Goal: Transaction & Acquisition: Purchase product/service

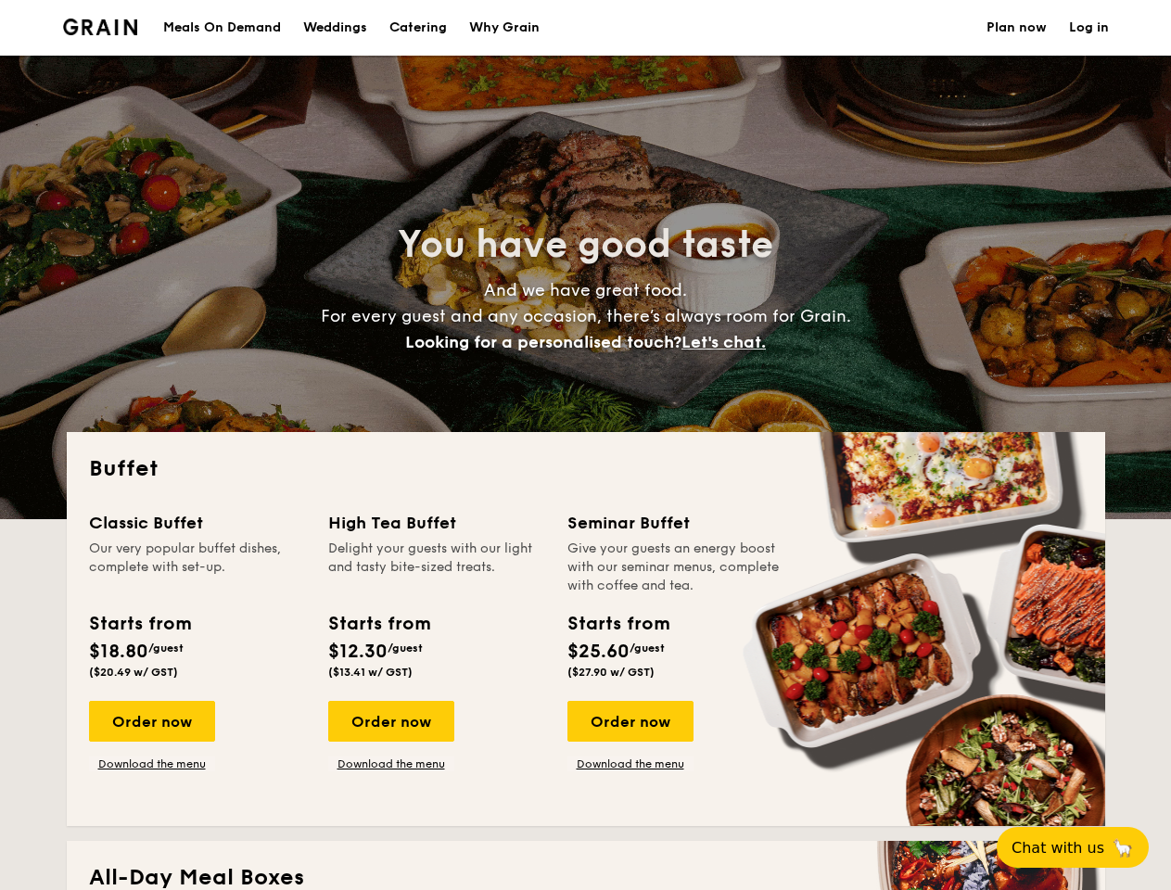
select select
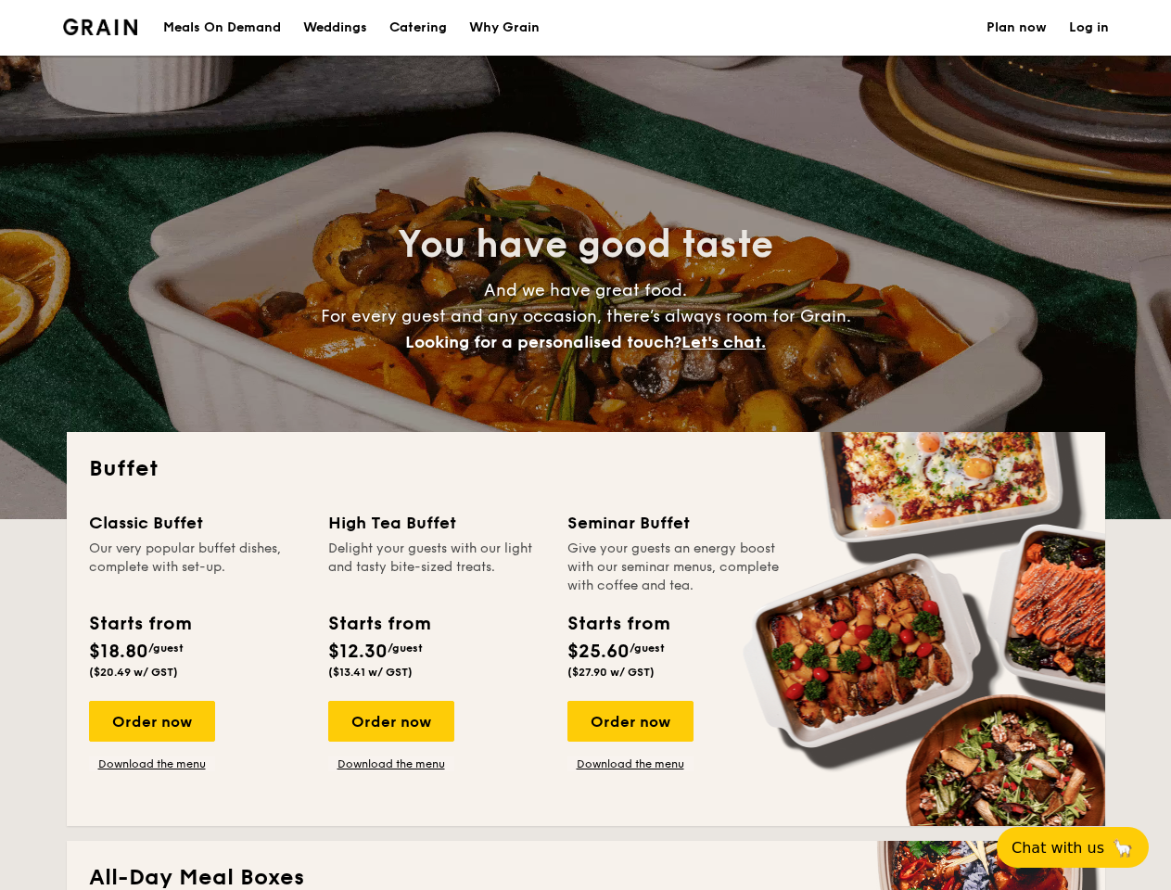
click at [585, 445] on div "Buffet Classic Buffet Our very popular buffet dishes, complete with set-up. Sta…" at bounding box center [586, 629] width 1038 height 394
click at [1088, 28] on link "Log in" at bounding box center [1089, 28] width 40 height 56
click at [729, 342] on span "Let's chat." at bounding box center [723, 342] width 84 height 20
click at [151, 721] on div "Order now" at bounding box center [152, 721] width 126 height 41
click at [390, 721] on div "Order now" at bounding box center [391, 721] width 126 height 41
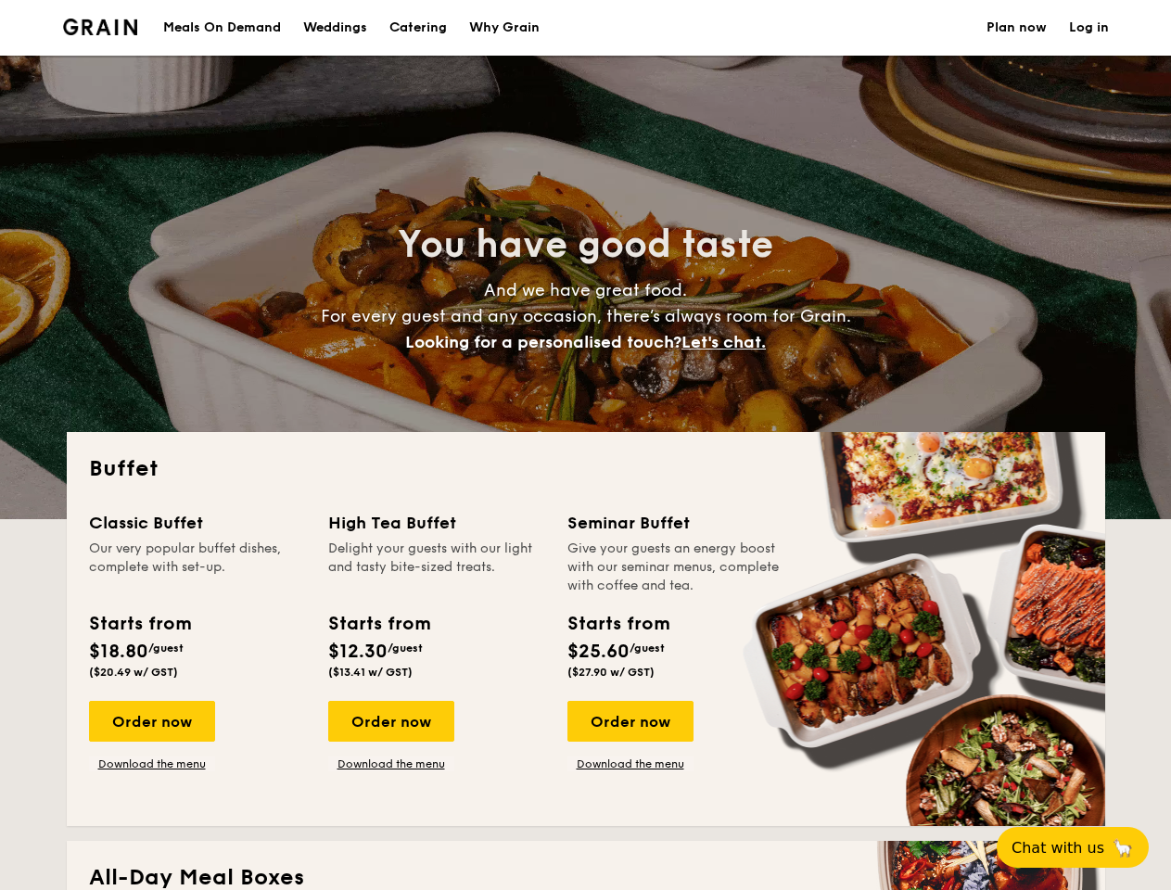
click at [629, 721] on div "Order now" at bounding box center [630, 721] width 126 height 41
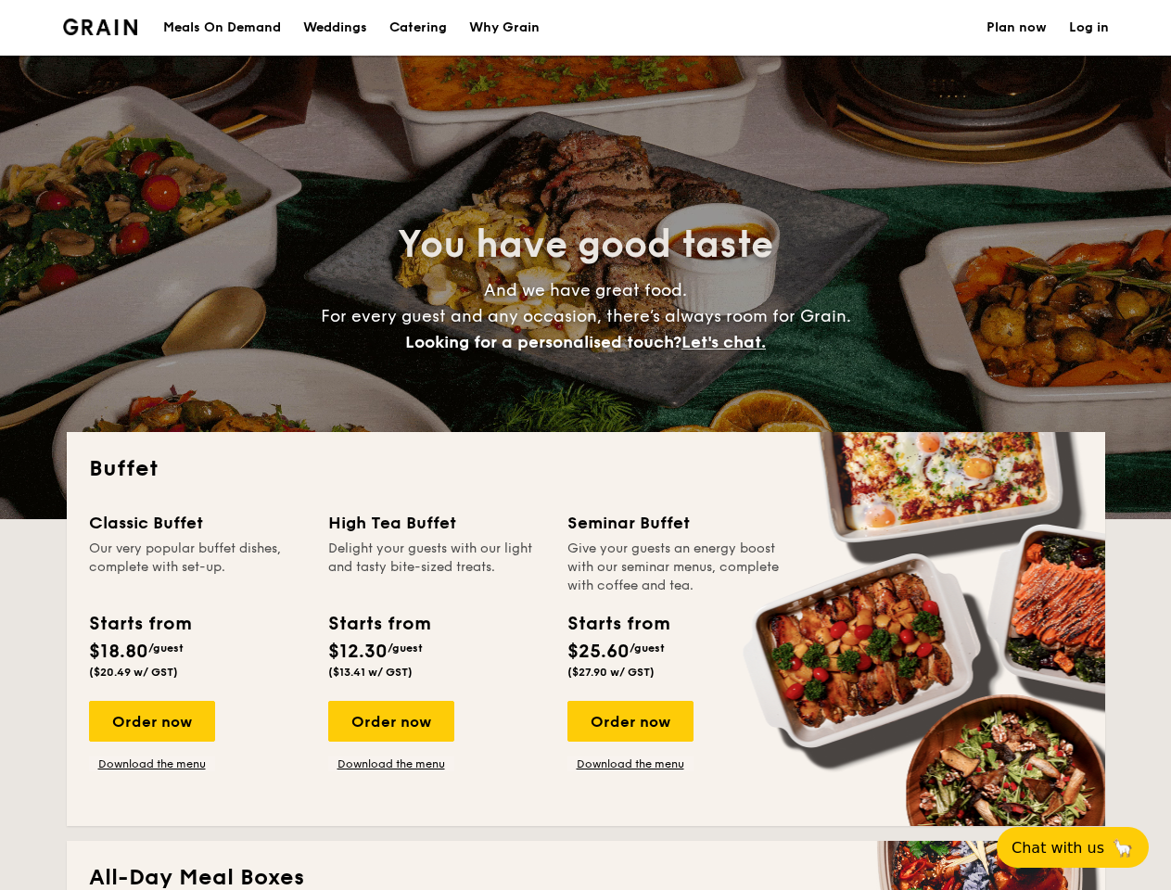
click at [1083, 847] on span "Chat with us" at bounding box center [1057, 848] width 93 height 18
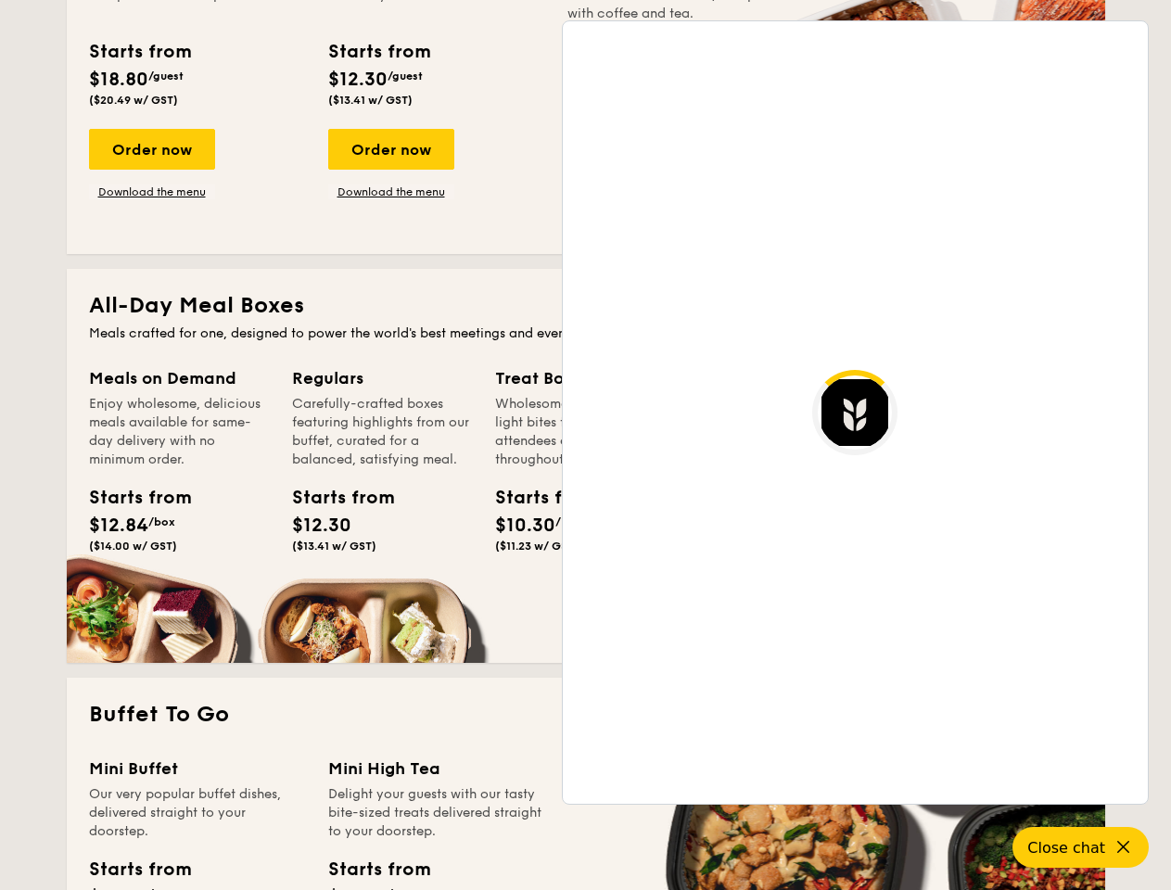
scroll to position [3182, 0]
